Goal: Transaction & Acquisition: Purchase product/service

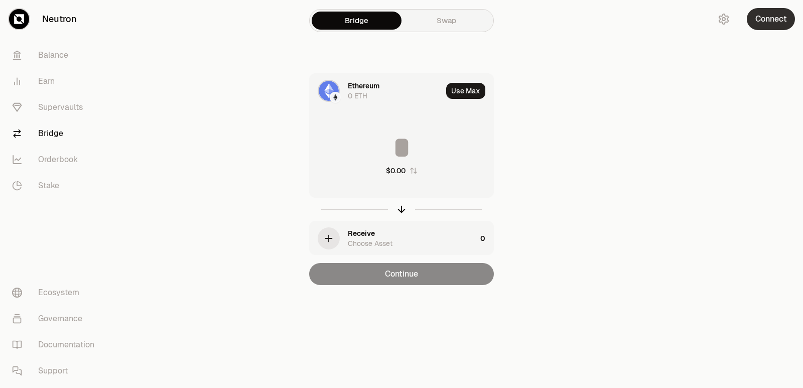
click at [763, 21] on button "Connect" at bounding box center [771, 19] width 48 height 22
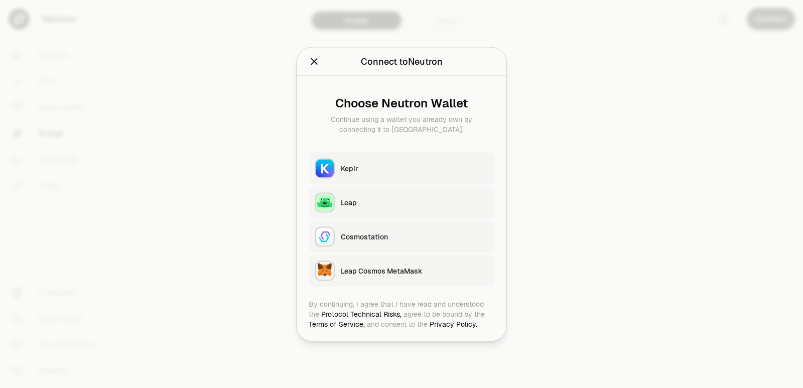
click at [350, 172] on div "Keplr" at bounding box center [415, 168] width 148 height 10
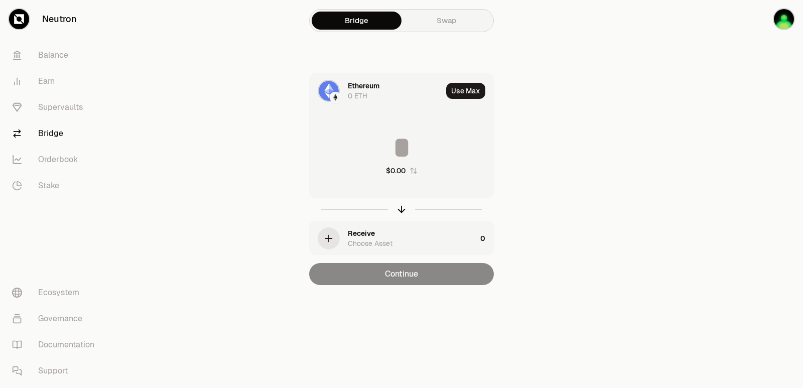
click at [358, 90] on div "Ethereum" at bounding box center [364, 86] width 32 height 10
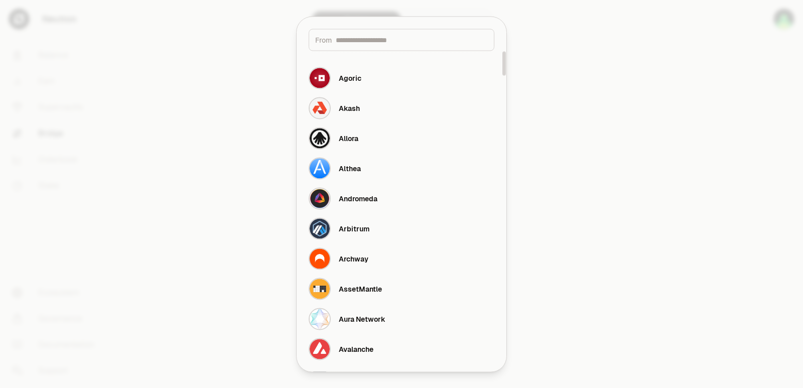
click at [361, 39] on input at bounding box center [412, 40] width 152 height 10
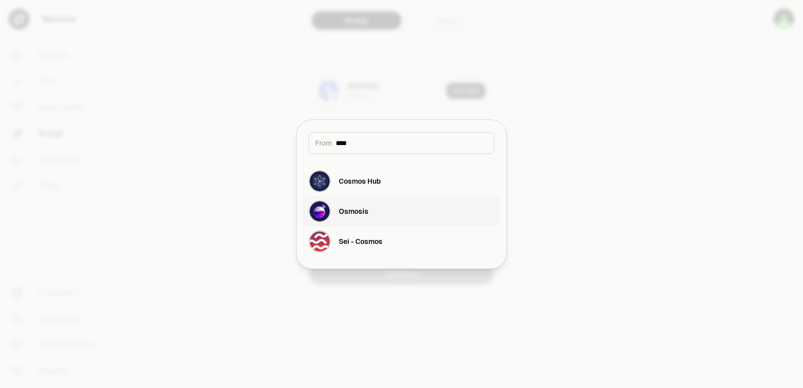
type input "****"
click at [362, 210] on div "Osmosis" at bounding box center [354, 211] width 30 height 10
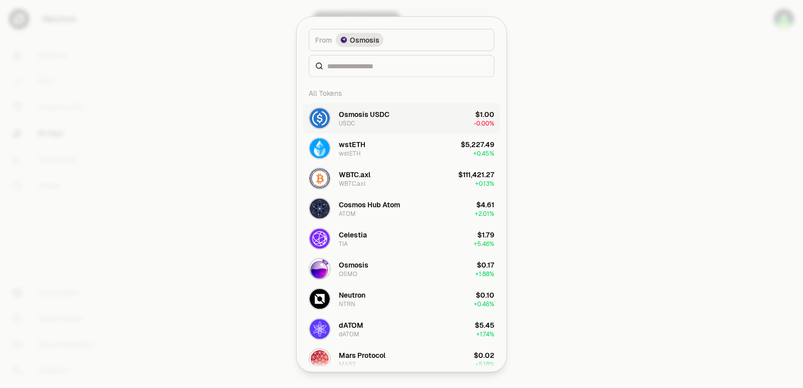
click at [358, 120] on div "Osmosis USDC USDC" at bounding box center [364, 118] width 51 height 18
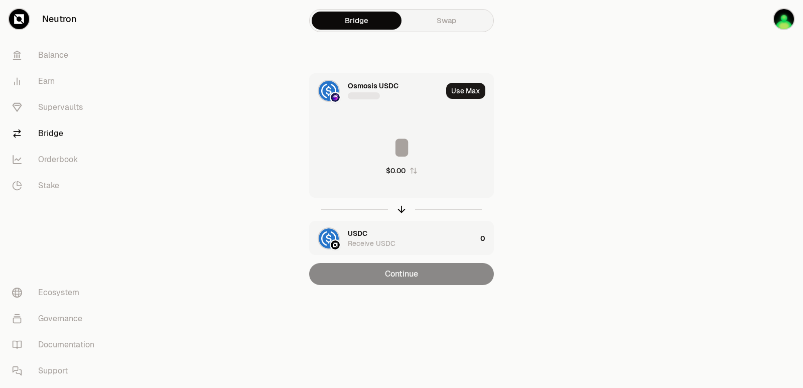
click at [357, 233] on div "USDC" at bounding box center [358, 233] width 20 height 10
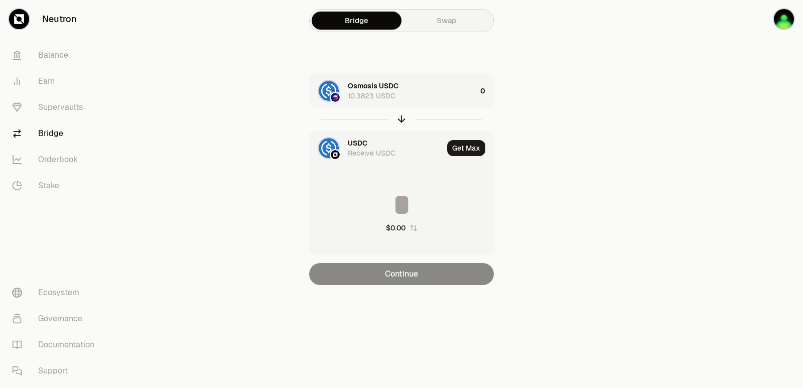
click at [347, 146] on div "USDC Receive USDC" at bounding box center [376, 148] width 133 height 34
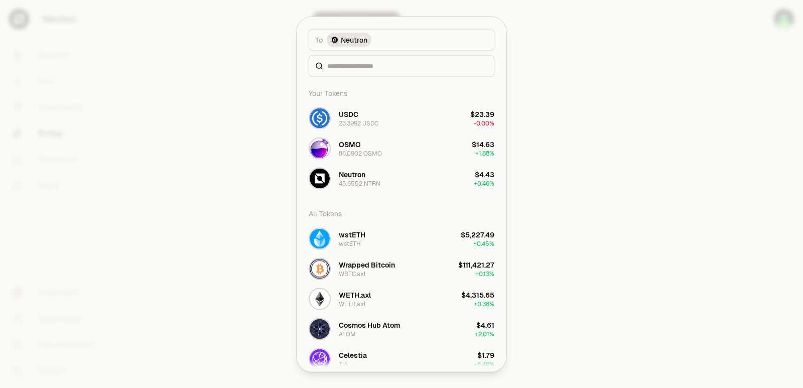
click at [345, 159] on div "Your Tokens USDC 23.3992 USDC $23.39 -0.00% OSMO 86.0902 OSMO $14.63 + 1.88% Ne…" at bounding box center [402, 138] width 198 height 110
click at [355, 64] on input at bounding box center [407, 66] width 161 height 10
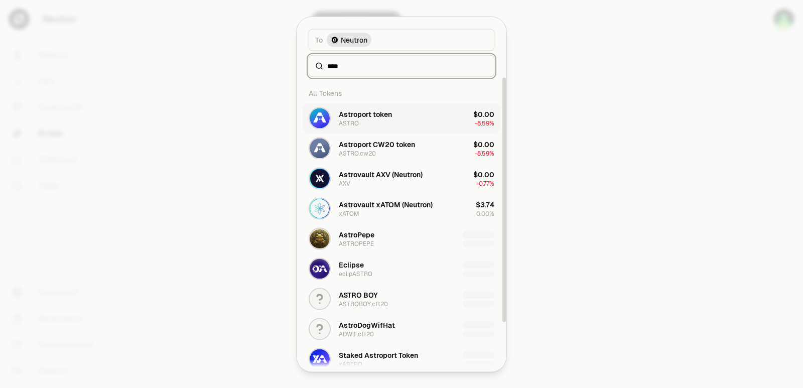
type input "****"
click at [362, 116] on div "Astroport token" at bounding box center [365, 114] width 53 height 10
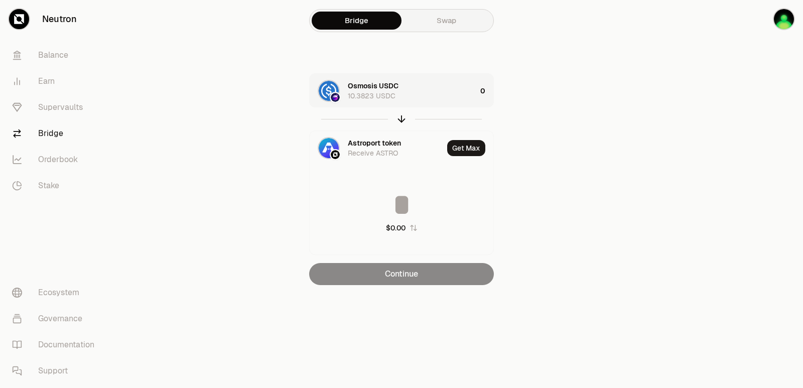
click at [425, 92] on div "Osmosis USDC 10.3823 USDC" at bounding box center [412, 91] width 128 height 20
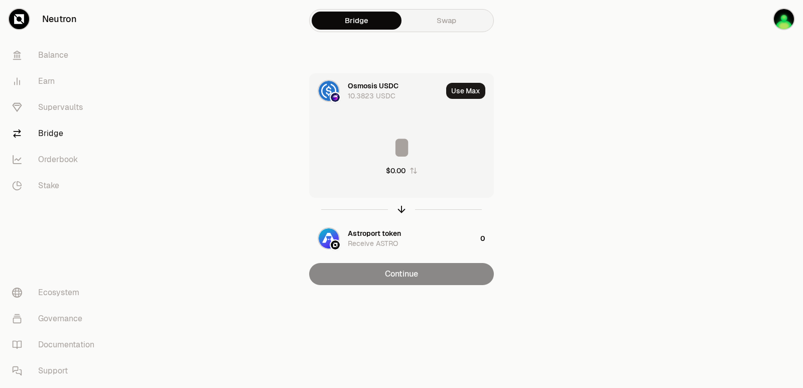
click at [404, 151] on input at bounding box center [402, 147] width 184 height 30
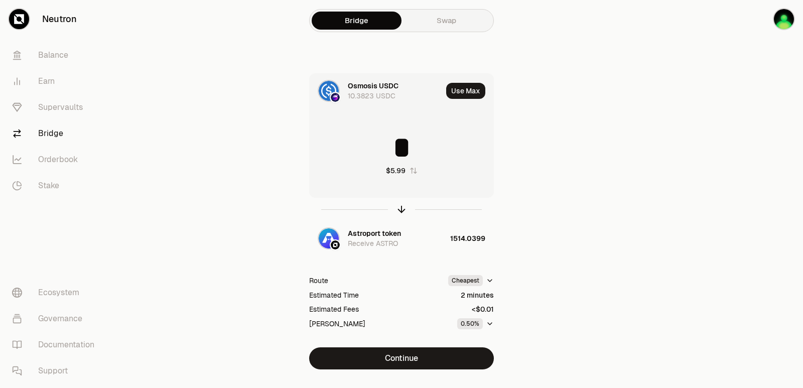
drag, startPoint x: 417, startPoint y: 148, endPoint x: 391, endPoint y: 147, distance: 25.6
click at [391, 147] on input "*" at bounding box center [402, 147] width 184 height 30
type input "*"
click at [400, 209] on icon "button" at bounding box center [401, 209] width 11 height 11
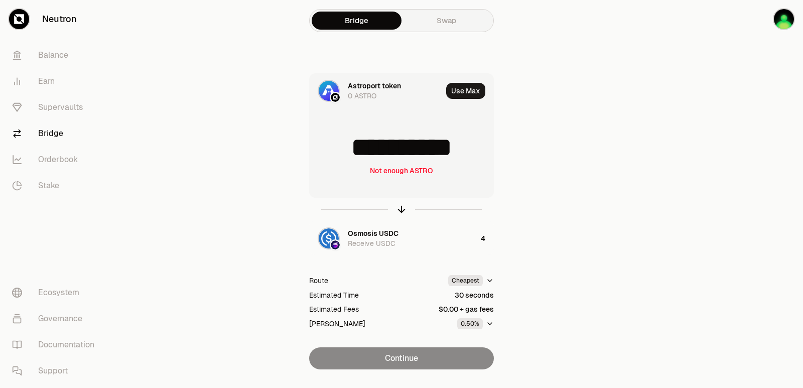
drag, startPoint x: 475, startPoint y: 149, endPoint x: 323, endPoint y: 139, distance: 152.4
click at [321, 139] on input "**********" at bounding box center [402, 147] width 184 height 30
type input "****"
click at [399, 209] on icon "button" at bounding box center [401, 209] width 11 height 11
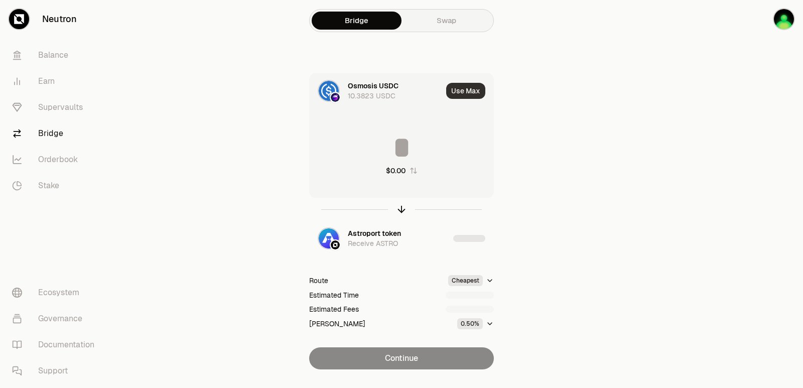
click at [460, 94] on button "Use Max" at bounding box center [465, 91] width 39 height 16
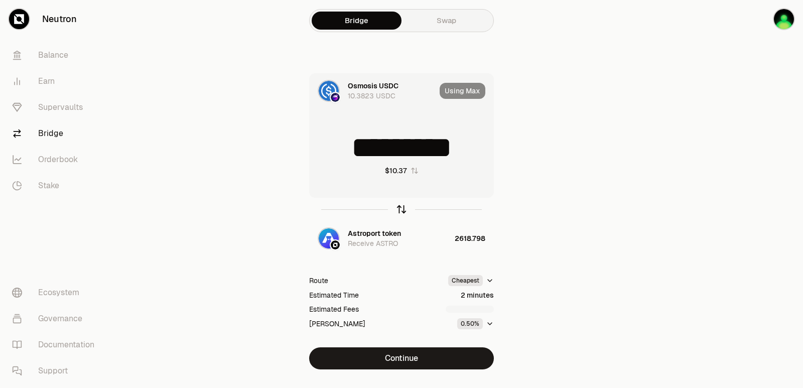
click at [399, 207] on icon "button" at bounding box center [401, 209] width 11 height 11
type input "**********"
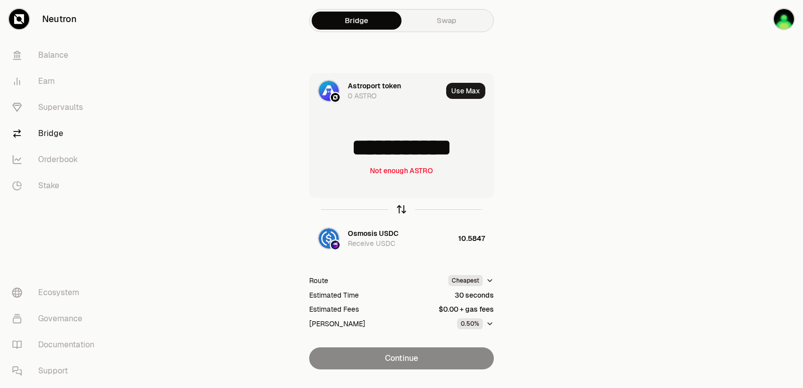
click at [399, 207] on icon "button" at bounding box center [401, 209] width 11 height 11
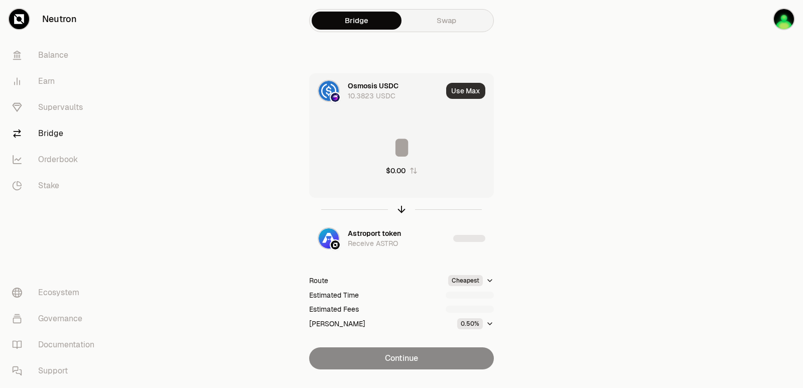
click at [464, 87] on button "Use Max" at bounding box center [465, 91] width 39 height 16
type input "*********"
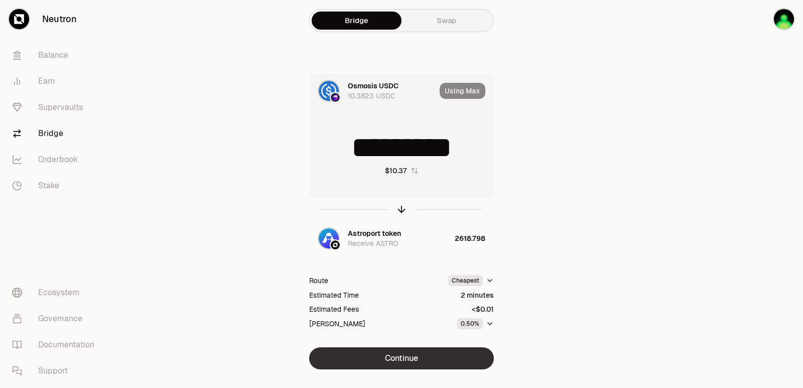
click at [402, 359] on button "Continue" at bounding box center [401, 358] width 185 height 22
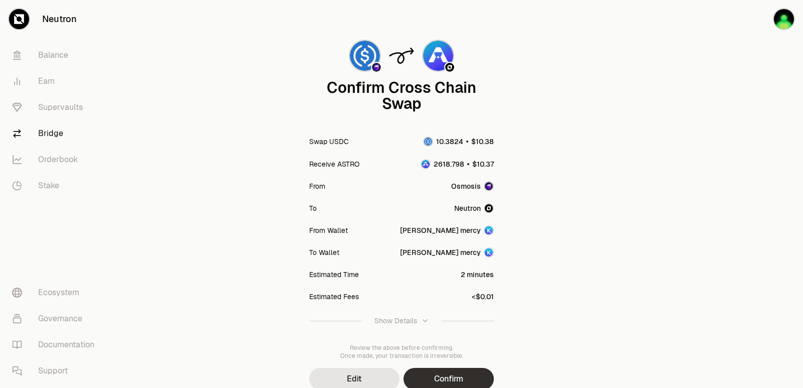
scroll to position [83, 0]
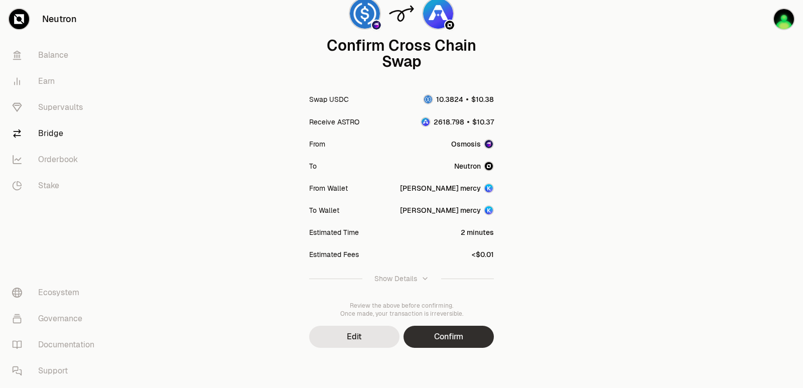
click at [450, 333] on button "Confirm" at bounding box center [448, 337] width 90 height 22
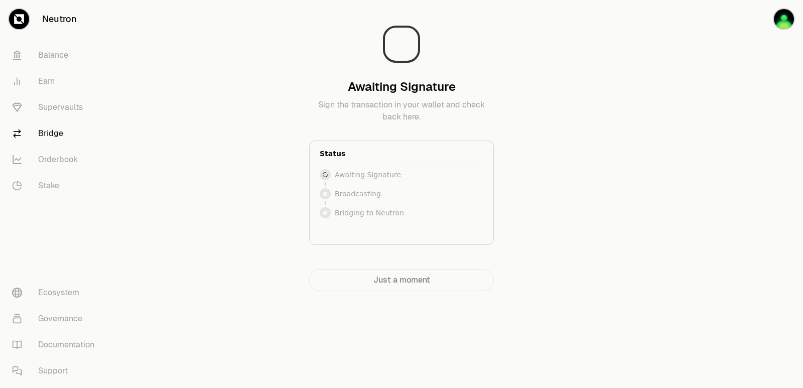
scroll to position [0, 0]
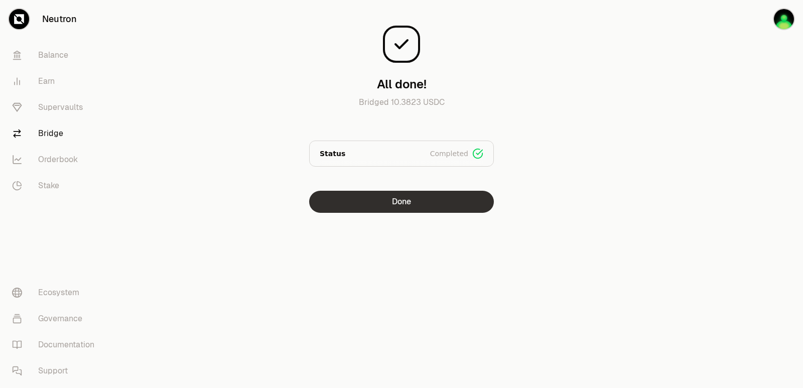
click at [410, 200] on button "Done" at bounding box center [401, 202] width 185 height 22
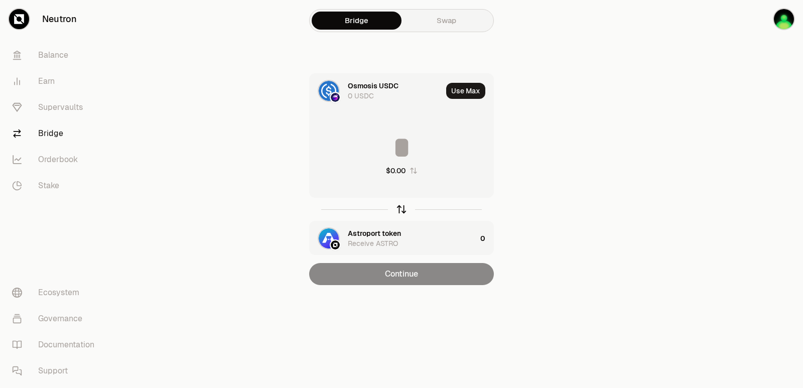
click at [401, 210] on icon "button" at bounding box center [401, 209] width 0 height 7
click at [460, 90] on button "Use Max" at bounding box center [465, 91] width 39 height 16
type input "**********"
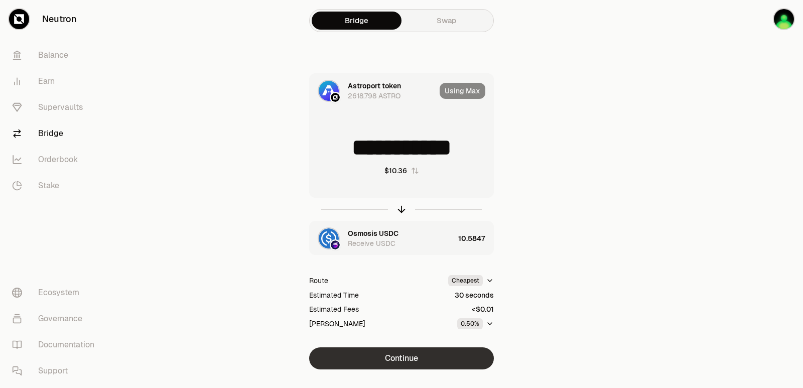
click at [402, 360] on button "Continue" at bounding box center [401, 358] width 185 height 22
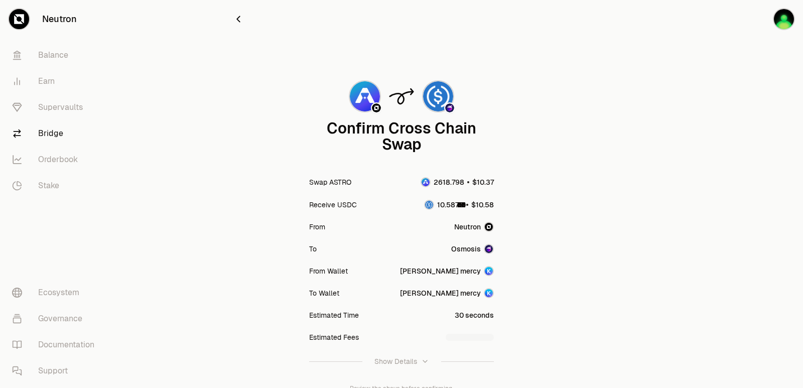
scroll to position [83, 0]
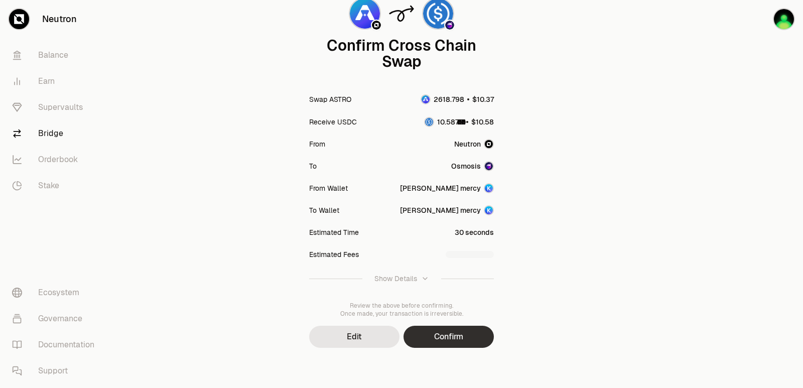
click at [432, 339] on button "Confirm" at bounding box center [448, 337] width 90 height 22
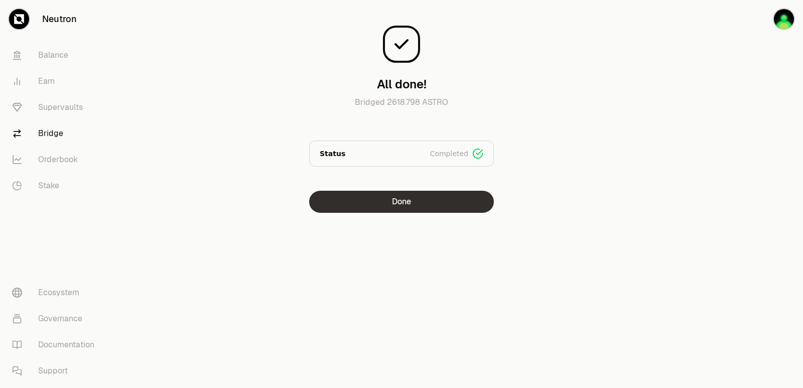
click at [422, 206] on button "Done" at bounding box center [401, 202] width 185 height 22
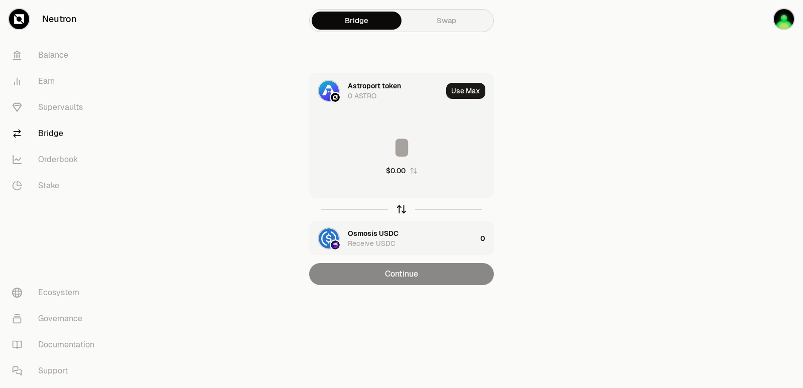
click at [403, 209] on icon "button" at bounding box center [401, 209] width 11 height 11
click at [390, 134] on input at bounding box center [402, 147] width 184 height 30
click at [474, 95] on button "Use Max" at bounding box center [465, 91] width 39 height 16
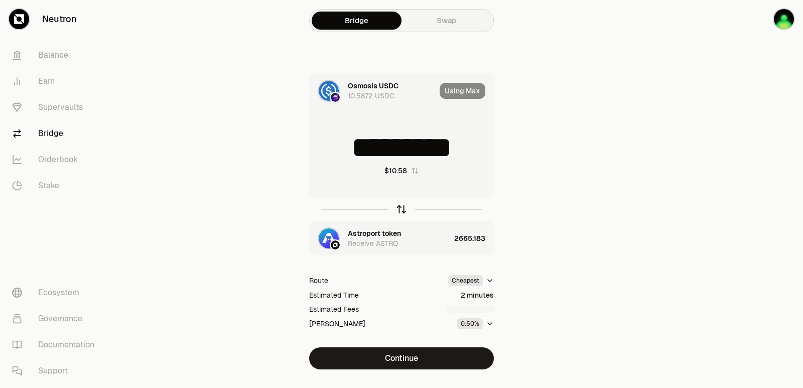
click at [399, 208] on icon "button" at bounding box center [401, 207] width 7 height 3
type input "**********"
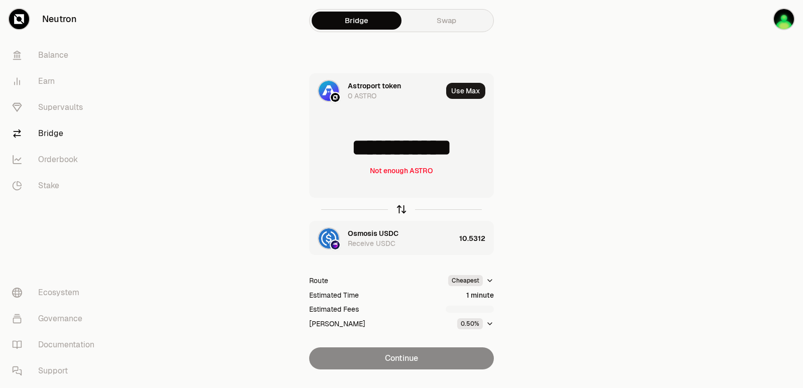
click at [399, 208] on icon "button" at bounding box center [401, 207] width 7 height 3
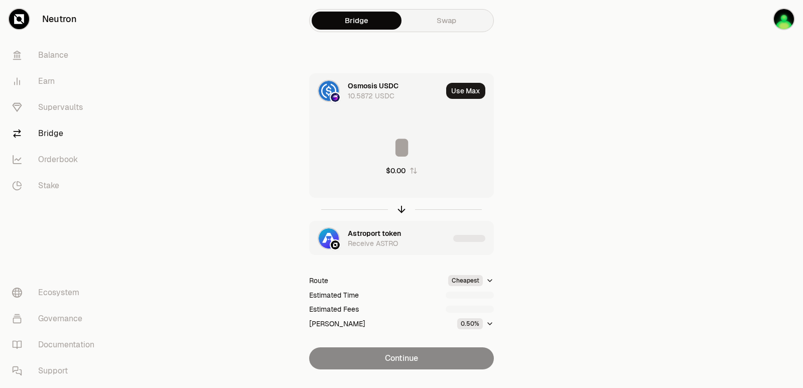
click at [389, 158] on input at bounding box center [402, 147] width 184 height 30
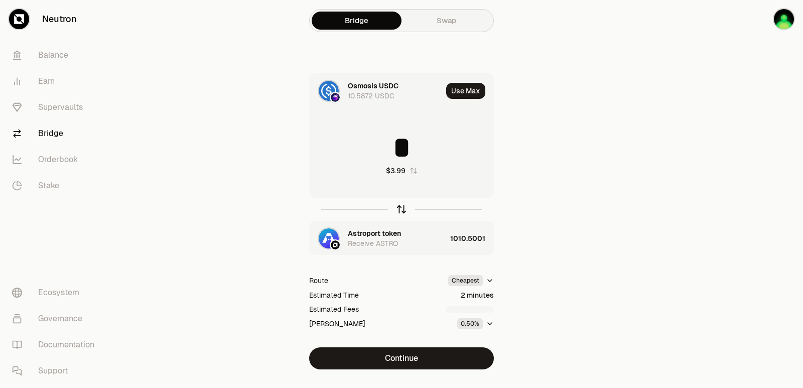
click at [400, 210] on icon "button" at bounding box center [401, 209] width 11 height 11
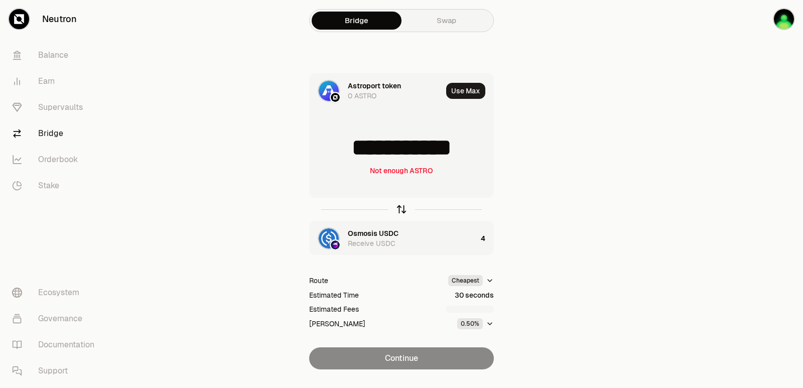
click at [400, 210] on icon "button" at bounding box center [401, 209] width 11 height 11
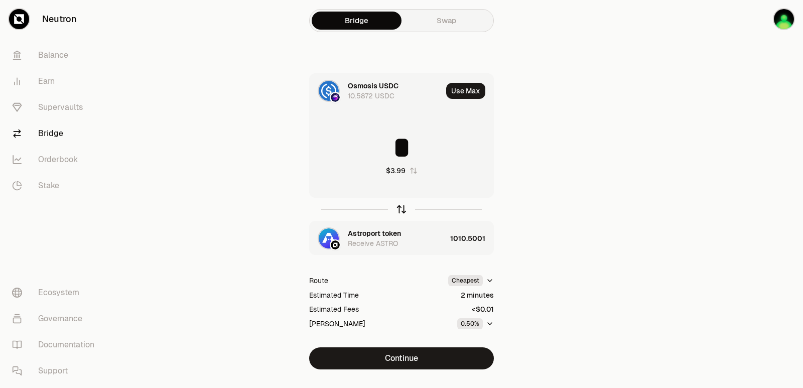
click at [400, 210] on icon "button" at bounding box center [401, 209] width 11 height 11
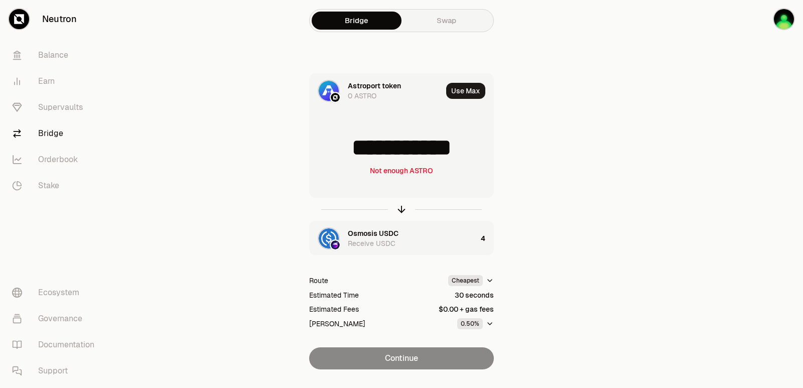
drag, startPoint x: 484, startPoint y: 139, endPoint x: 354, endPoint y: 144, distance: 130.0
click at [354, 144] on input "**********" at bounding box center [402, 147] width 184 height 30
type input "****"
click at [401, 209] on icon "button" at bounding box center [401, 209] width 0 height 7
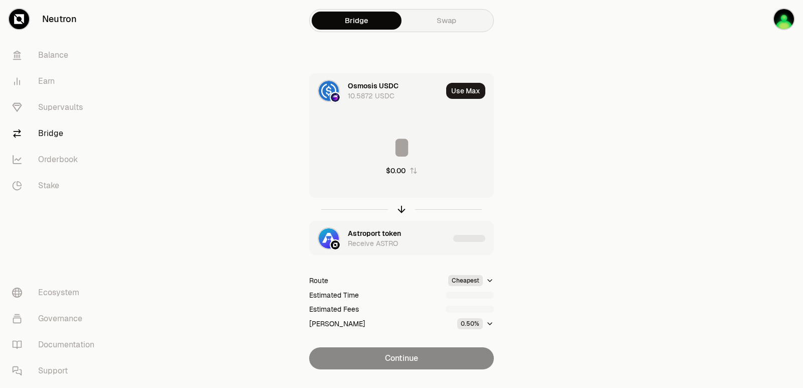
click at [379, 230] on div "Astroport token" at bounding box center [374, 233] width 53 height 10
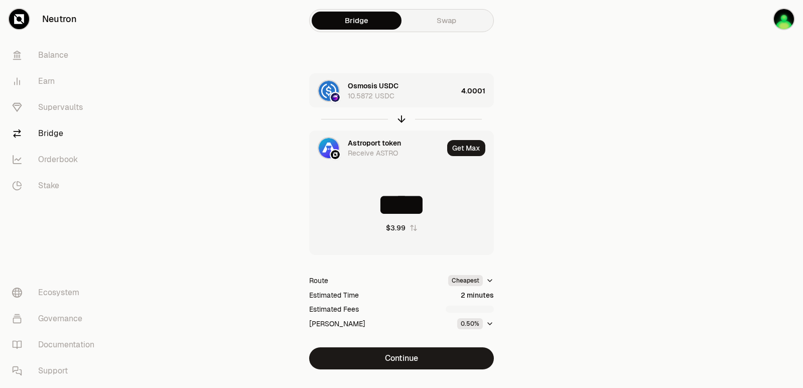
click at [366, 143] on div "Astroport token" at bounding box center [374, 143] width 53 height 10
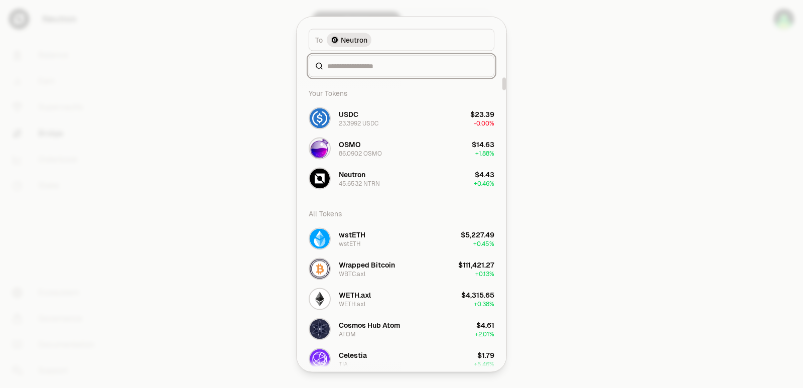
click at [353, 65] on input at bounding box center [407, 66] width 161 height 10
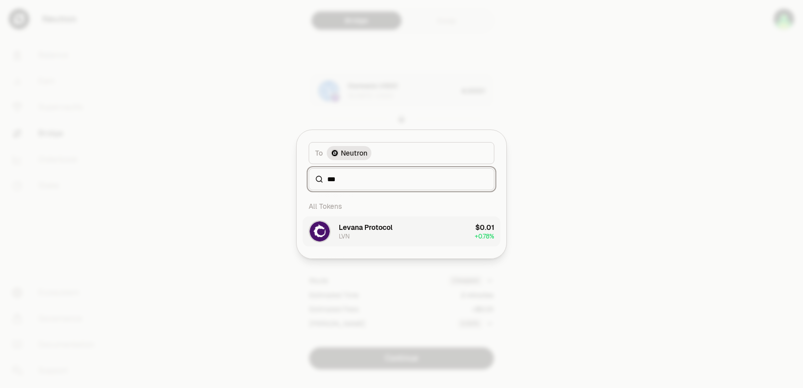
type input "***"
click at [348, 234] on div "LVN" at bounding box center [344, 236] width 11 height 8
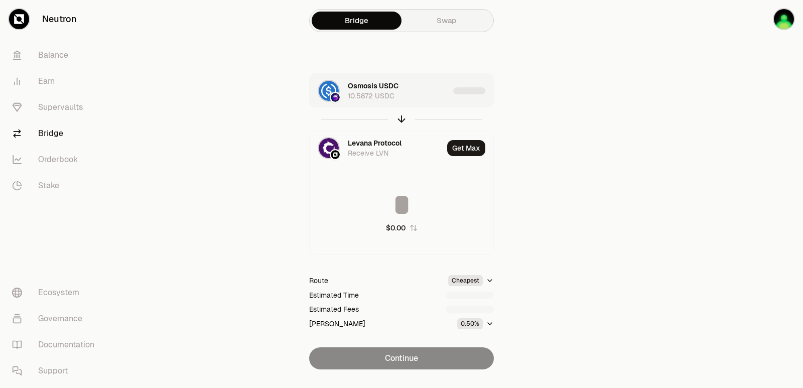
click at [445, 88] on div "Osmosis USDC 10.5872 USDC" at bounding box center [398, 91] width 101 height 20
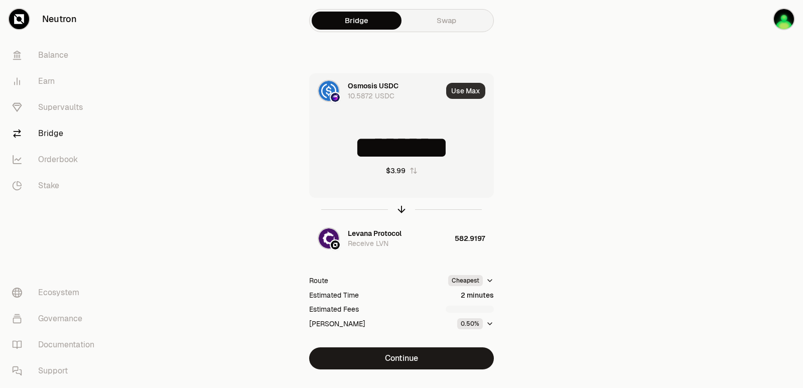
click at [460, 95] on button "Use Max" at bounding box center [465, 91] width 39 height 16
click at [400, 207] on icon "button" at bounding box center [401, 207] width 7 height 3
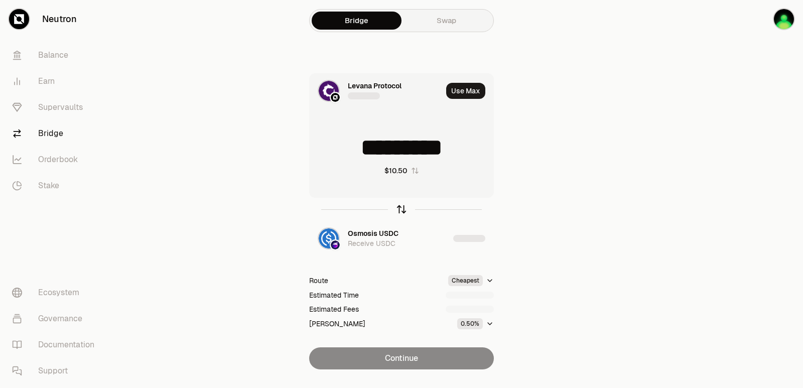
type input "**********"
click at [400, 207] on icon "button" at bounding box center [401, 207] width 7 height 3
click at [374, 151] on input at bounding box center [402, 147] width 184 height 30
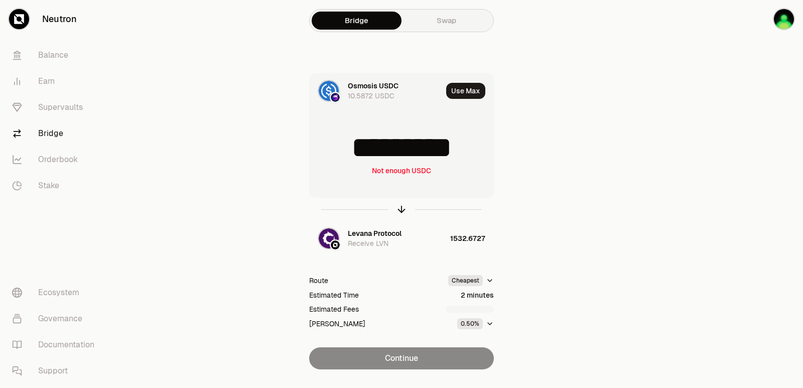
click at [374, 151] on input "*********" at bounding box center [402, 147] width 184 height 30
click at [374, 151] on input "*" at bounding box center [402, 147] width 184 height 30
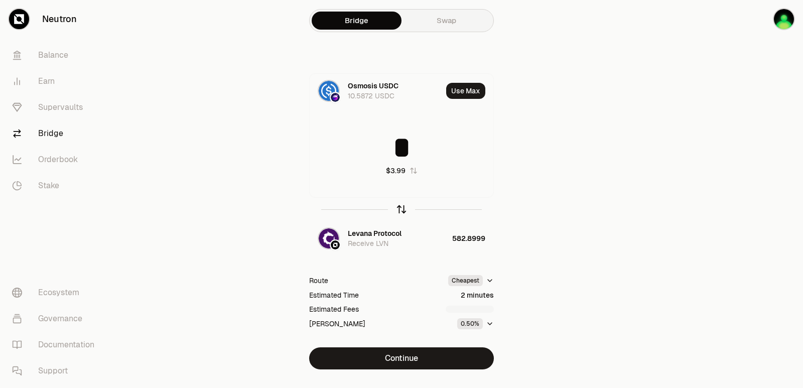
type input "*"
click at [400, 205] on icon "button" at bounding box center [401, 209] width 11 height 11
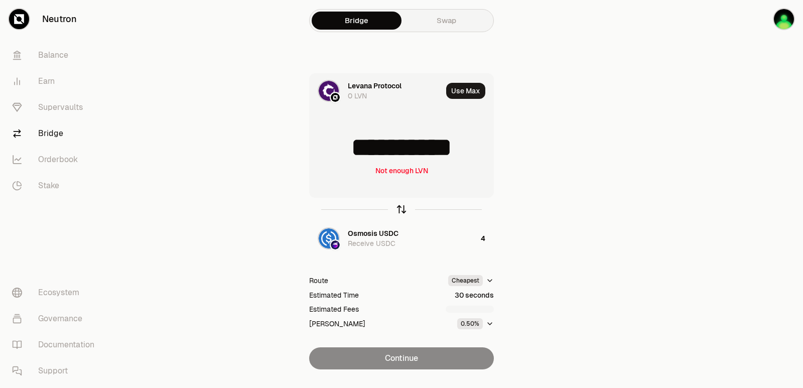
click at [400, 205] on icon "button" at bounding box center [401, 209] width 11 height 11
type input "*"
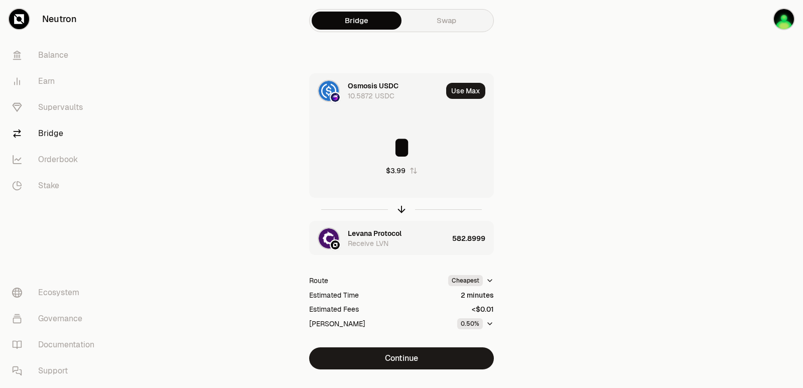
click at [373, 232] on div "Levana Protocol" at bounding box center [375, 233] width 54 height 10
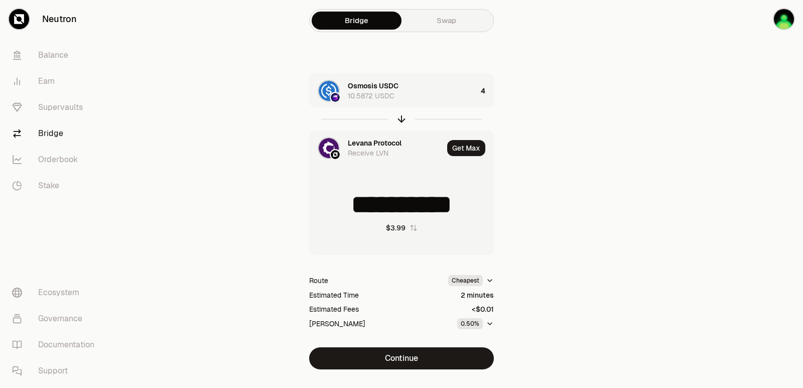
click at [362, 142] on div "Levana Protocol" at bounding box center [375, 143] width 54 height 10
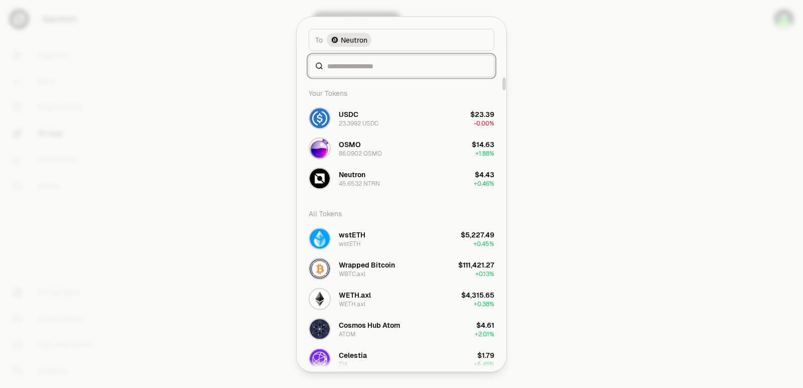
click at [364, 67] on input at bounding box center [407, 66] width 161 height 10
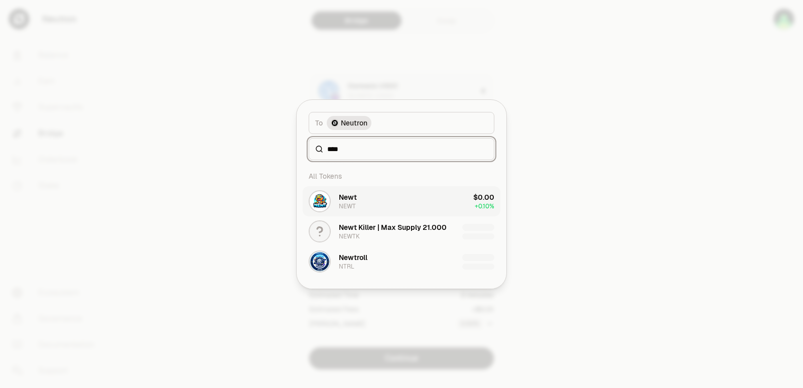
type input "****"
click at [365, 200] on button "Newt NEWT $0.00 + 0.10%" at bounding box center [402, 201] width 198 height 30
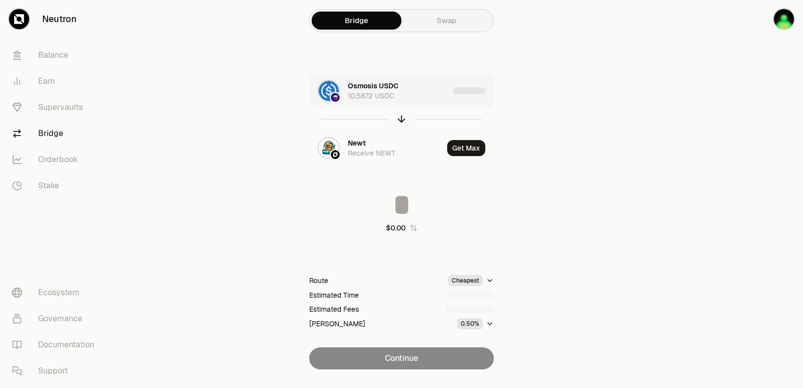
type input "**********"
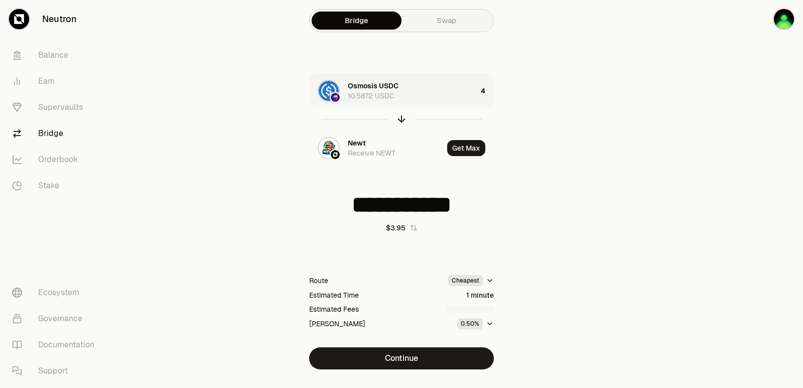
click at [410, 100] on div "Osmosis USDC 10.5872 USDC" at bounding box center [412, 91] width 129 height 20
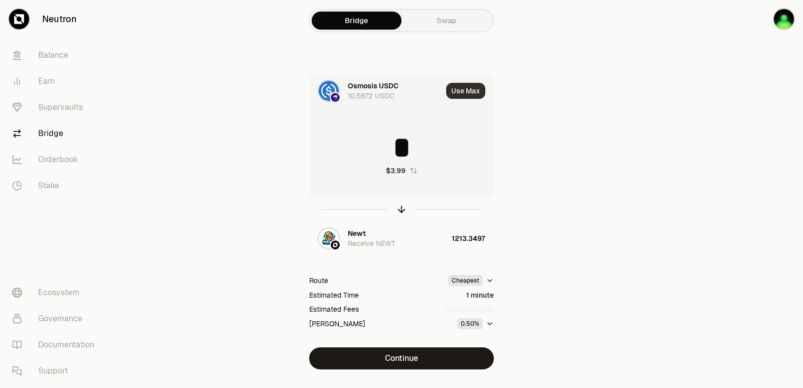
click at [456, 92] on button "Use Max" at bounding box center [465, 91] width 39 height 16
click at [400, 210] on icon "button" at bounding box center [401, 209] width 11 height 11
type input "**********"
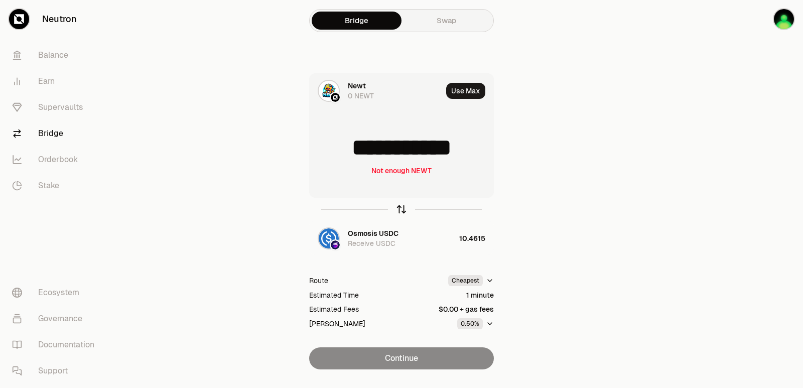
click at [400, 209] on icon "button" at bounding box center [401, 209] width 11 height 11
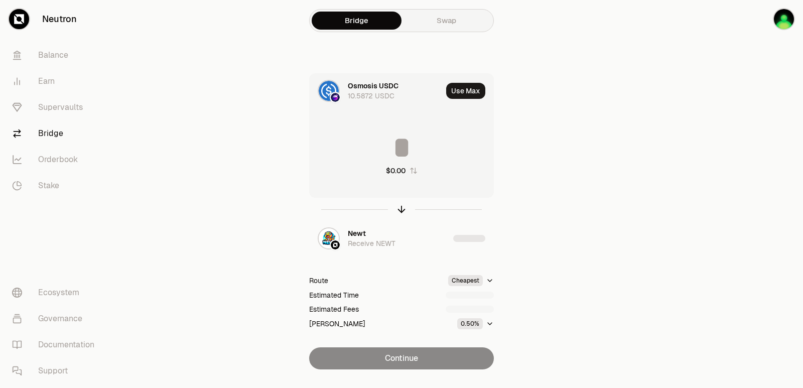
click at [403, 150] on input at bounding box center [402, 147] width 184 height 30
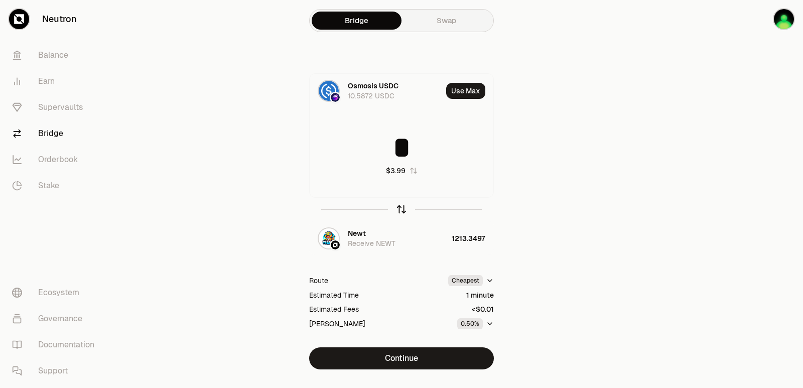
type input "*"
click at [400, 208] on icon "button" at bounding box center [401, 207] width 7 height 3
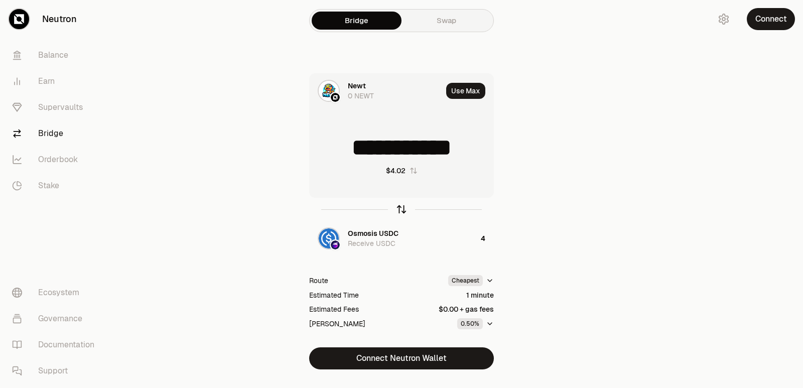
click at [396, 209] on icon "button" at bounding box center [401, 209] width 11 height 11
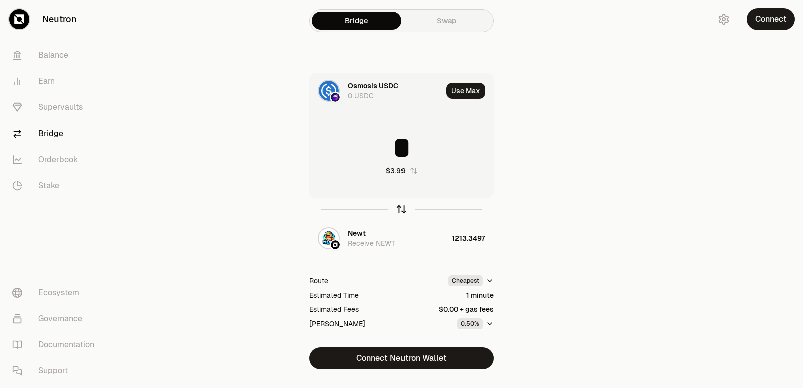
click at [399, 209] on icon "button" at bounding box center [401, 209] width 11 height 11
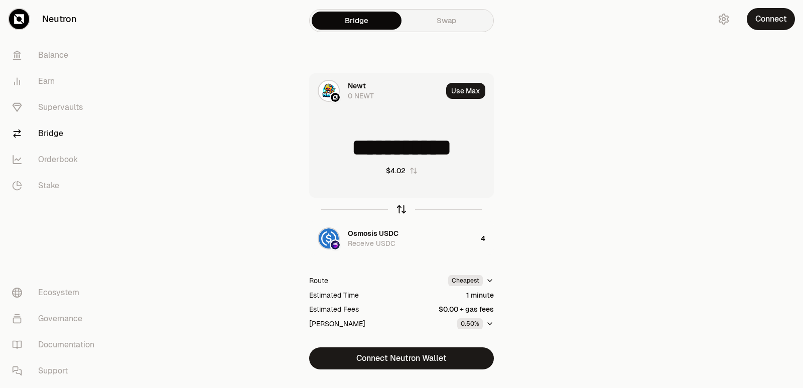
click at [399, 209] on icon "button" at bounding box center [401, 209] width 11 height 11
type input "*"
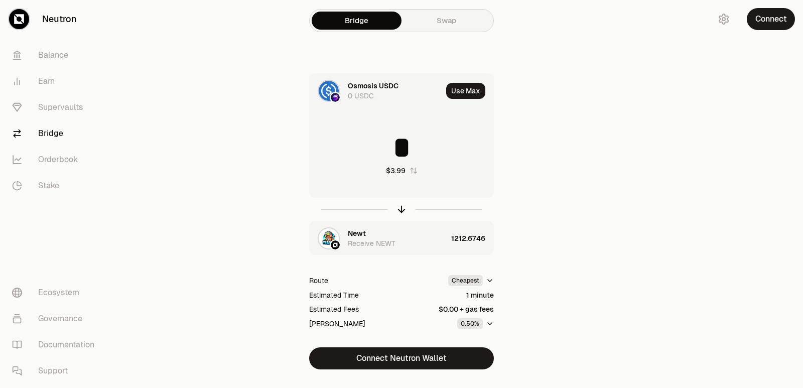
click at [366, 234] on div "Newt Receive NEWT" at bounding box center [397, 238] width 99 height 20
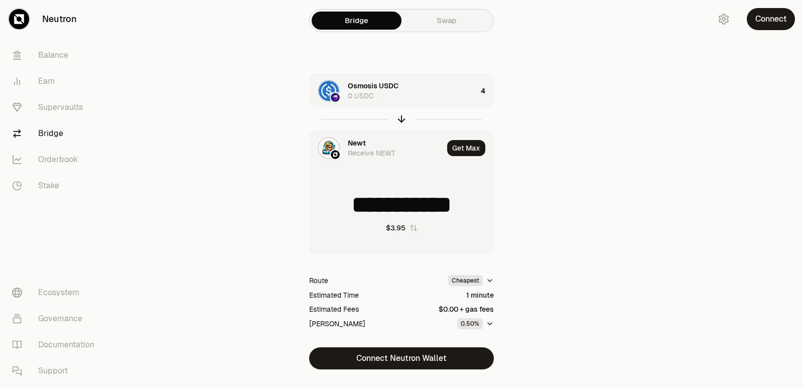
click at [359, 140] on div "Newt" at bounding box center [357, 143] width 18 height 10
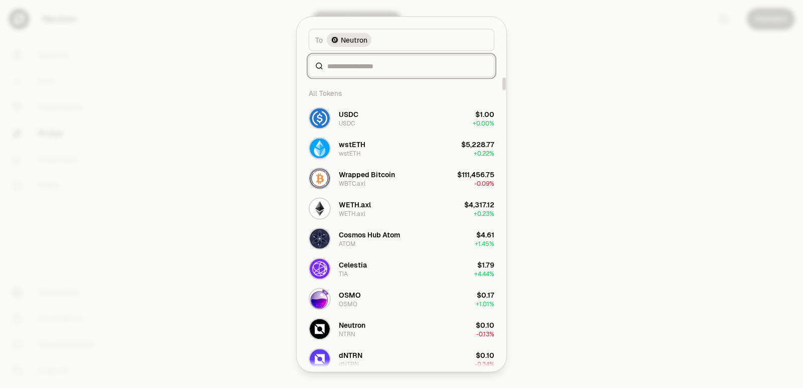
click at [365, 64] on input at bounding box center [407, 66] width 161 height 10
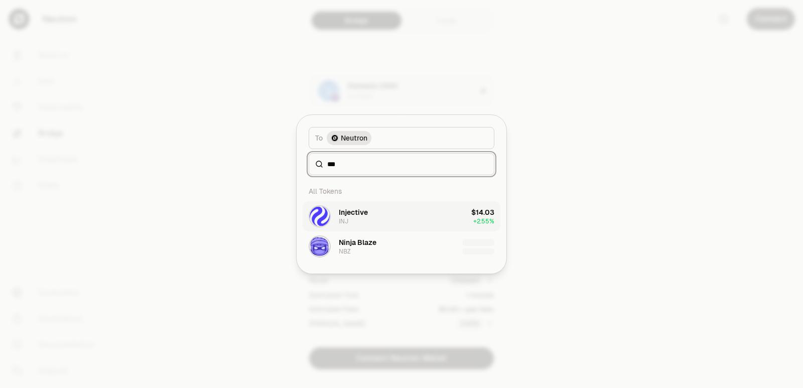
type input "***"
click at [353, 208] on div "Injective" at bounding box center [353, 212] width 29 height 10
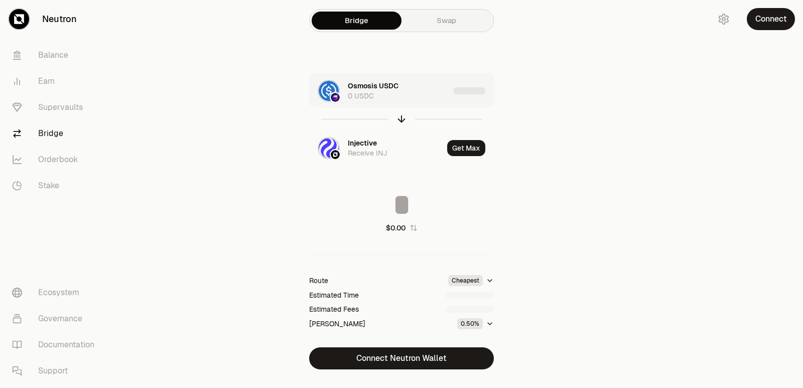
click at [424, 90] on div "Osmosis USDC 0 USDC" at bounding box center [398, 91] width 101 height 20
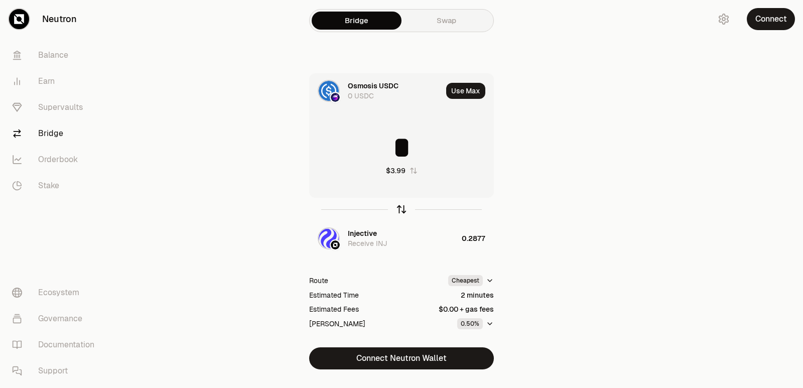
click at [398, 208] on icon "button" at bounding box center [401, 209] width 11 height 11
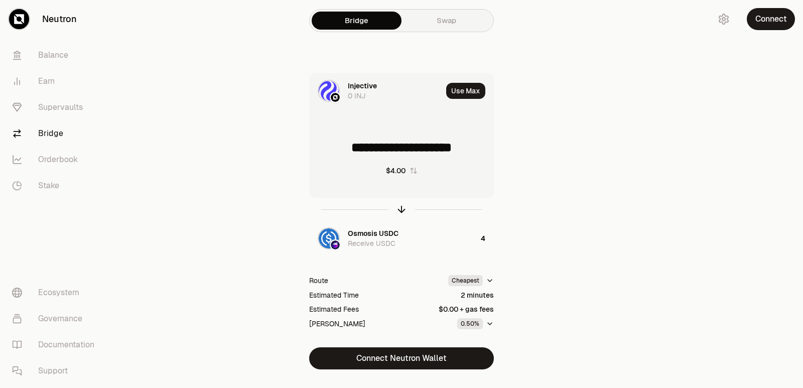
drag, startPoint x: 477, startPoint y: 150, endPoint x: 361, endPoint y: 156, distance: 115.6
click at [361, 156] on input "**********" at bounding box center [402, 147] width 184 height 30
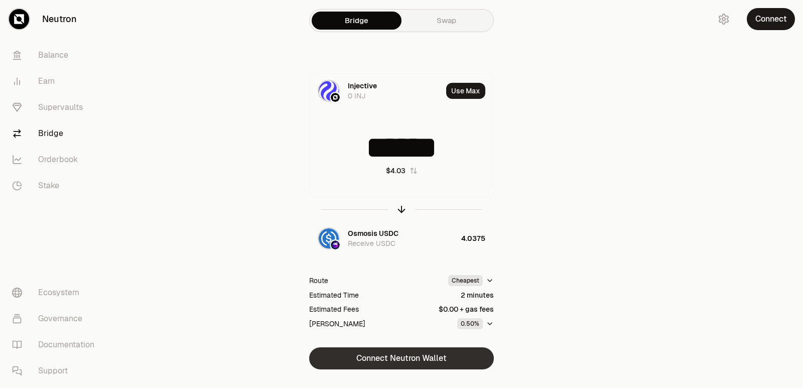
type input "******"
click at [397, 355] on button "Connect Neutron Wallet" at bounding box center [401, 358] width 185 height 22
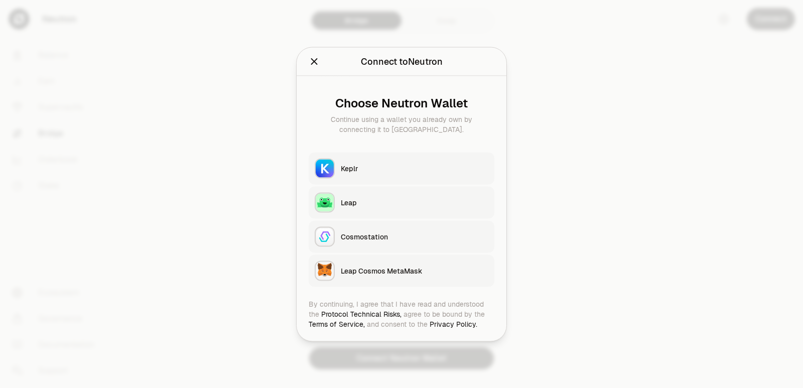
click at [383, 171] on div "Keplr" at bounding box center [415, 168] width 148 height 10
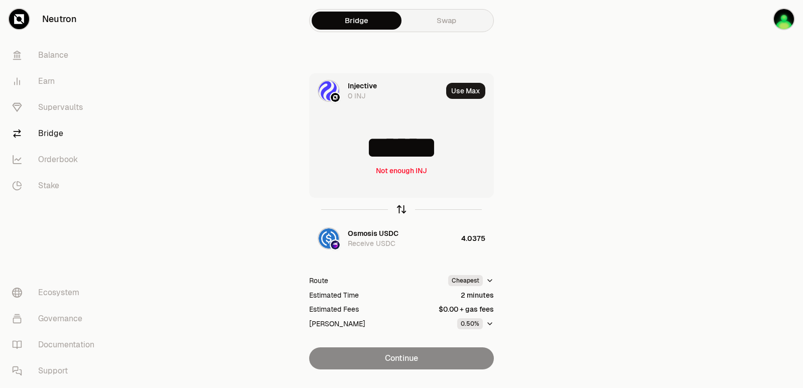
click at [401, 211] on icon "button" at bounding box center [401, 209] width 11 height 11
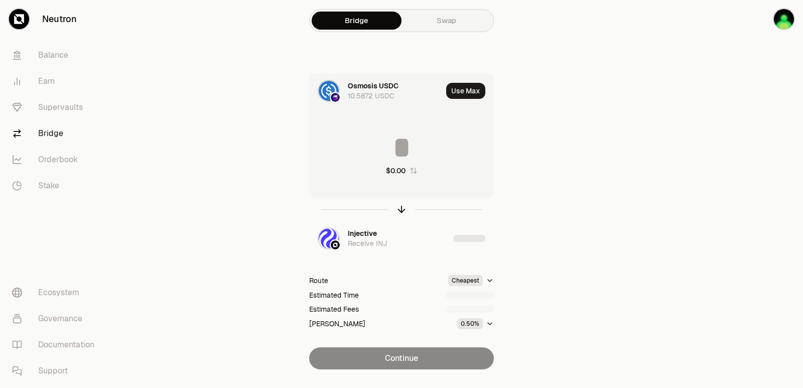
click at [391, 155] on input at bounding box center [402, 147] width 184 height 30
click at [390, 157] on input "********" at bounding box center [402, 147] width 184 height 30
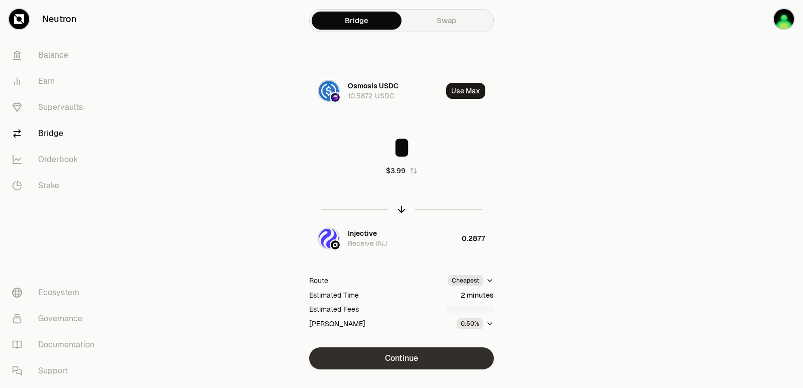
type input "*"
click at [414, 362] on button "Continue" at bounding box center [401, 358] width 185 height 22
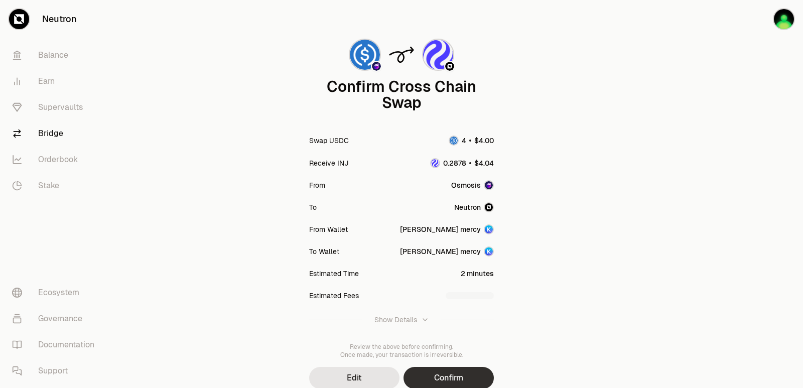
scroll to position [83, 0]
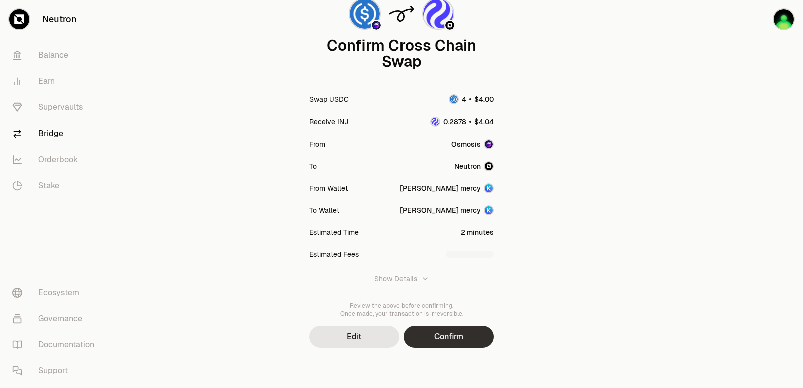
click at [437, 334] on button "Confirm" at bounding box center [448, 337] width 90 height 22
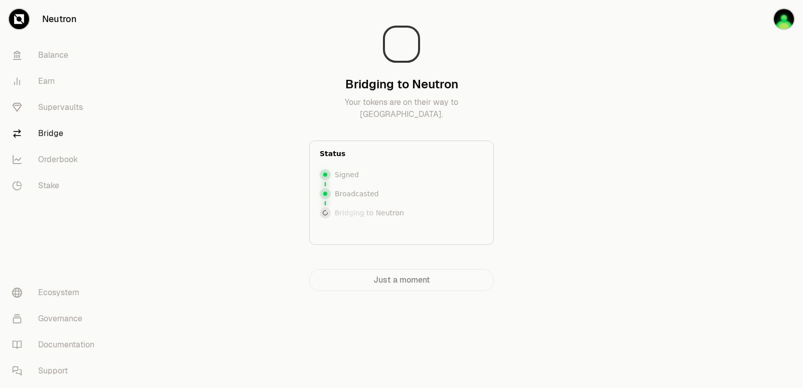
click at [212, 65] on section "Bridging to Neutron Your tokens are on their way to [GEOGRAPHIC_DATA]. Status S…" at bounding box center [402, 165] width 386 height 331
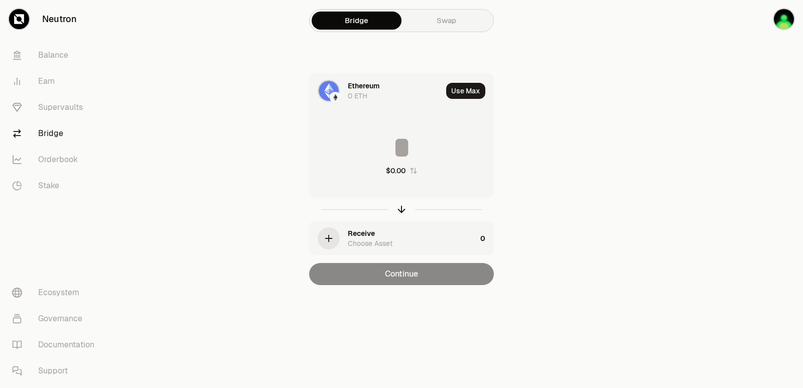
click at [357, 90] on div "Ethereum" at bounding box center [364, 86] width 32 height 10
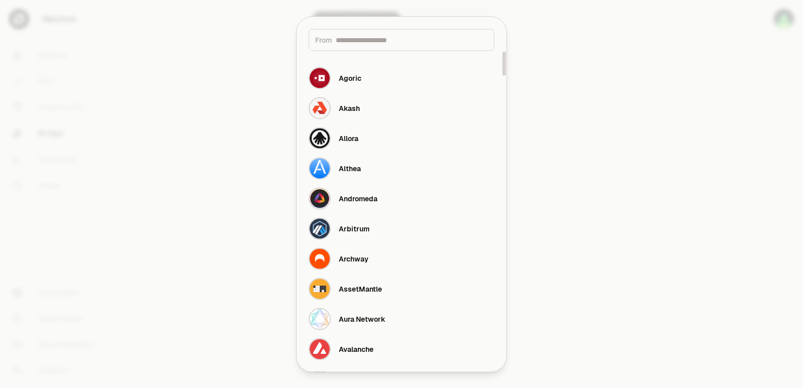
click at [354, 42] on input at bounding box center [412, 40] width 152 height 10
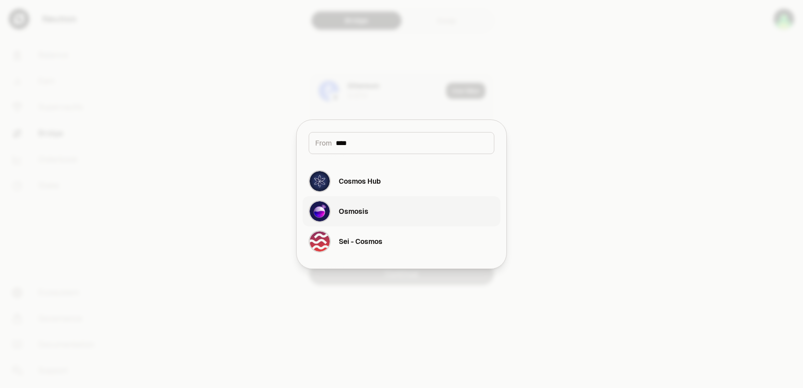
type input "****"
click at [352, 212] on div "Osmosis" at bounding box center [354, 211] width 30 height 10
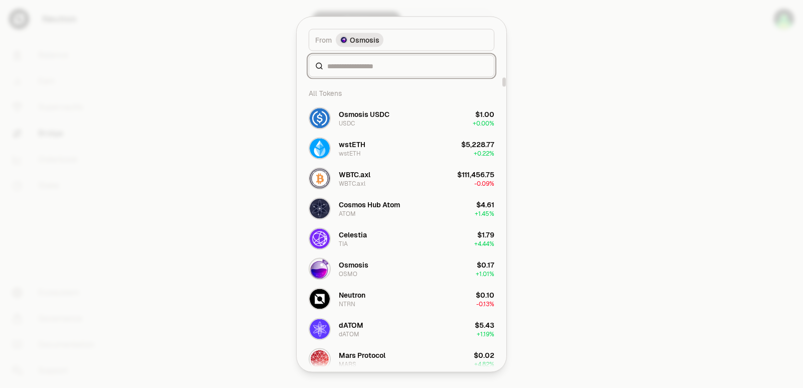
click at [344, 68] on input at bounding box center [407, 66] width 161 height 10
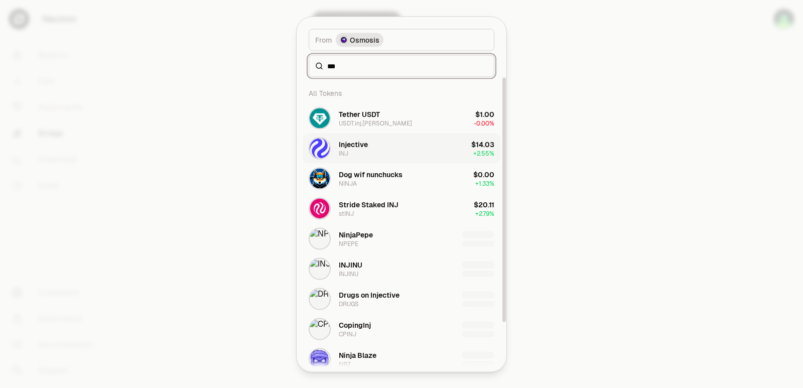
type input "***"
click at [387, 147] on button "Injective INJ $14.03 + 2.55%" at bounding box center [402, 148] width 198 height 30
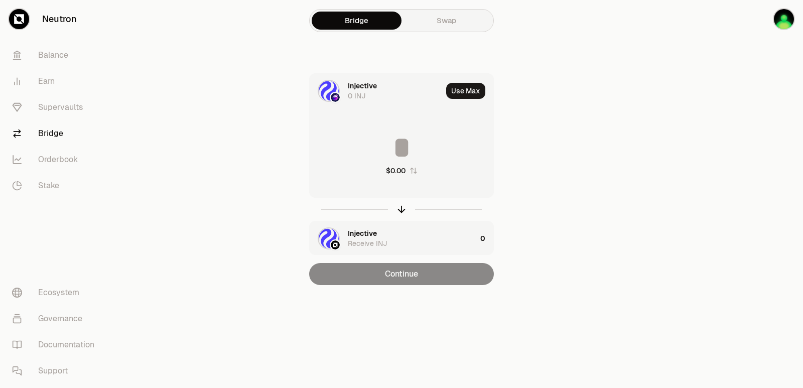
click at [368, 87] on div "Injective" at bounding box center [362, 86] width 29 height 10
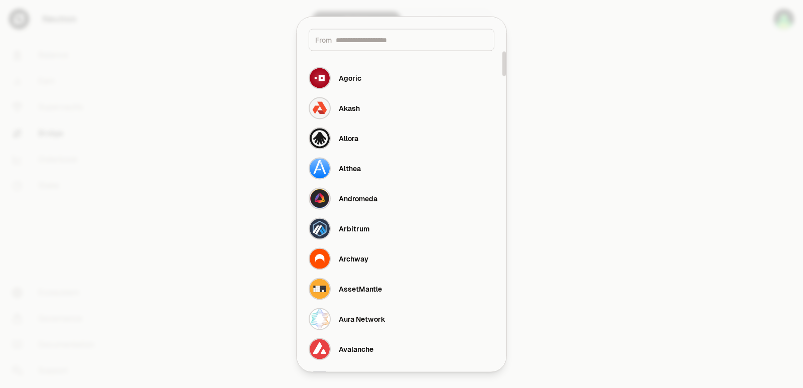
click at [353, 45] on div "From" at bounding box center [402, 40] width 186 height 22
click at [353, 43] on input at bounding box center [412, 40] width 152 height 10
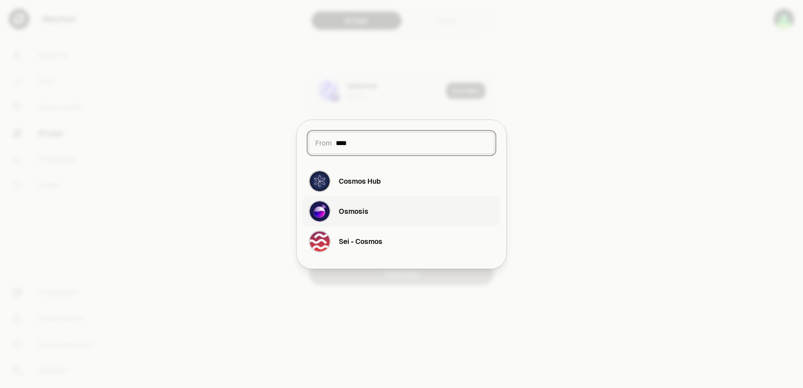
type input "****"
click at [373, 208] on button "Osmosis" at bounding box center [402, 211] width 198 height 30
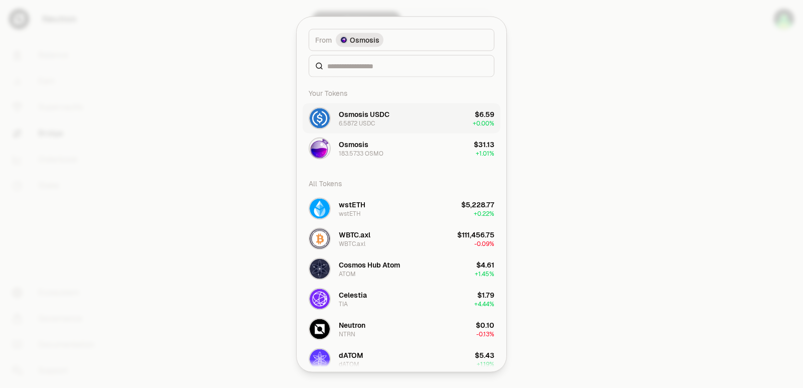
click at [375, 114] on div "Osmosis USDC" at bounding box center [364, 114] width 51 height 10
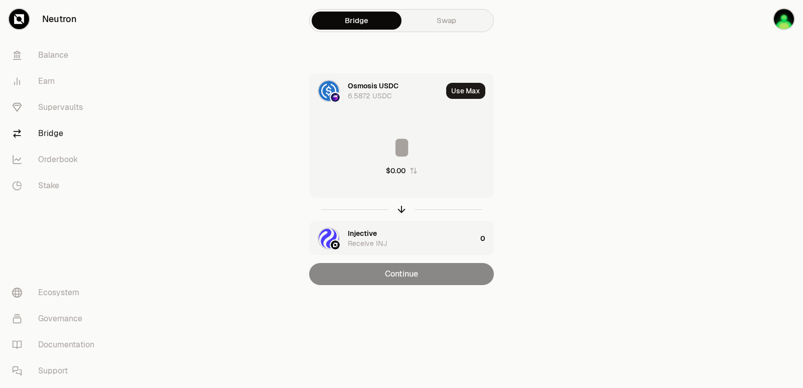
click at [348, 120] on div "$0.00" at bounding box center [402, 154] width 184 height 88
click at [403, 209] on icon "button" at bounding box center [401, 209] width 11 height 11
click at [464, 96] on button "Use Max" at bounding box center [465, 91] width 39 height 16
type input "*"
